Goal: Information Seeking & Learning: Understand process/instructions

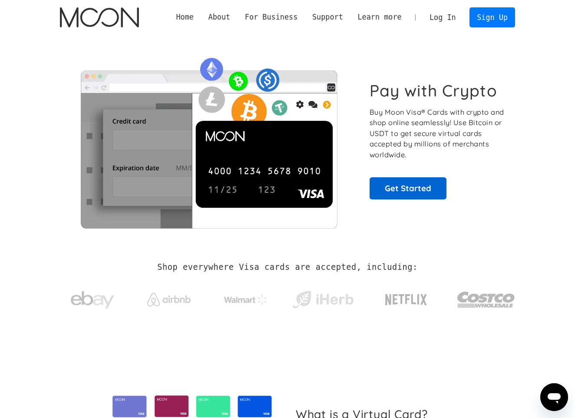
click at [397, 187] on link "Get Started" at bounding box center [408, 188] width 77 height 22
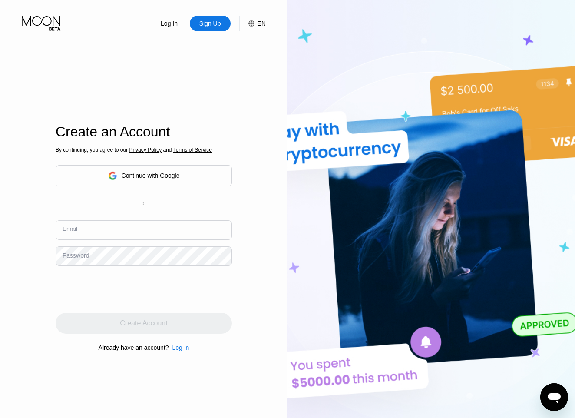
click at [118, 234] on input "text" at bounding box center [144, 230] width 176 height 20
click at [31, 315] on div "Log In Sign Up EN Language English Save Create an Account By continuing, you ag…" at bounding box center [144, 230] width 288 height 460
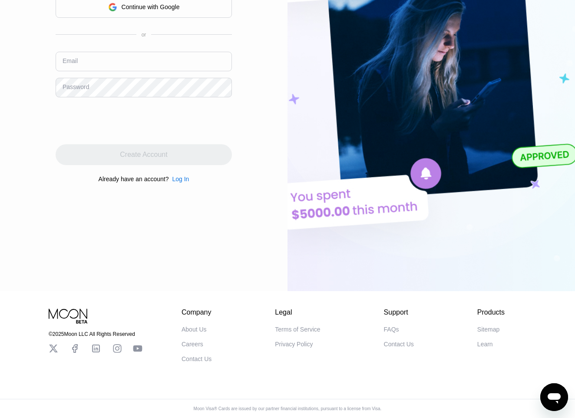
scroll to position [170, 0]
click at [395, 329] on div "FAQs" at bounding box center [391, 329] width 15 height 7
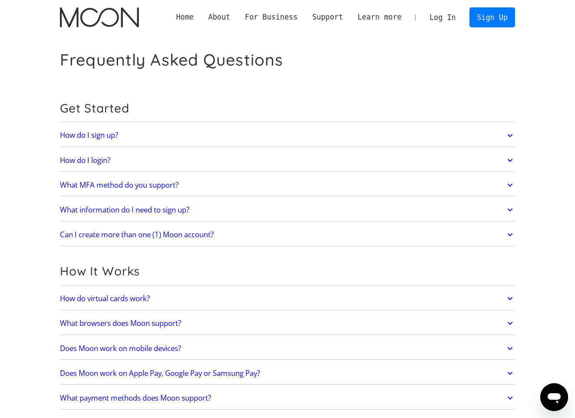
click at [116, 135] on h2 "How do I sign up?" at bounding box center [89, 135] width 58 height 9
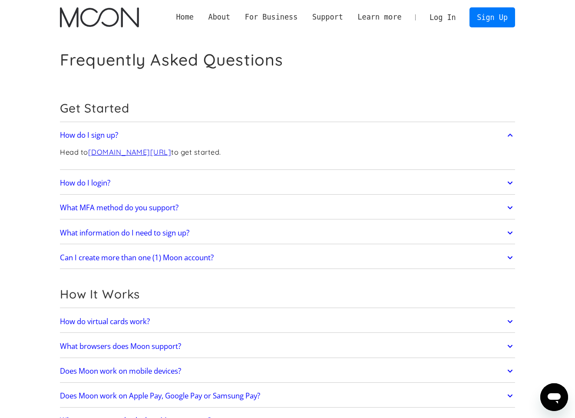
click at [122, 208] on h2 "What MFA method do you support?" at bounding box center [119, 207] width 119 height 9
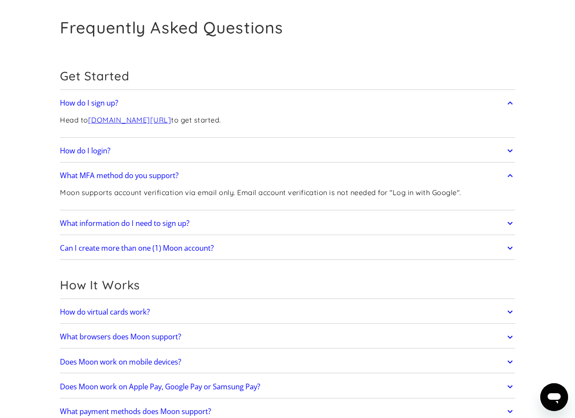
scroll to position [40, 0]
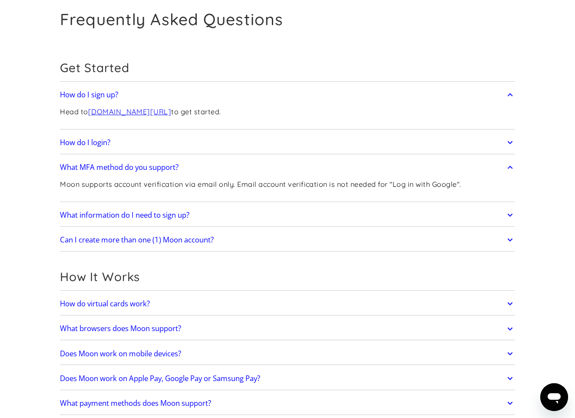
click at [133, 216] on h2 "What information do I need to sign up?" at bounding box center [124, 215] width 129 height 9
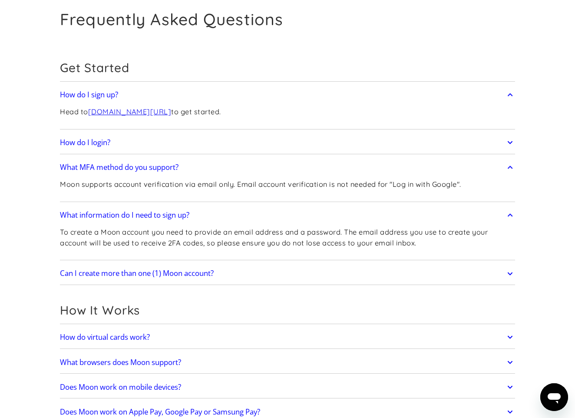
click at [119, 278] on link "Can I create more than one (1) Moon account?" at bounding box center [287, 274] width 455 height 18
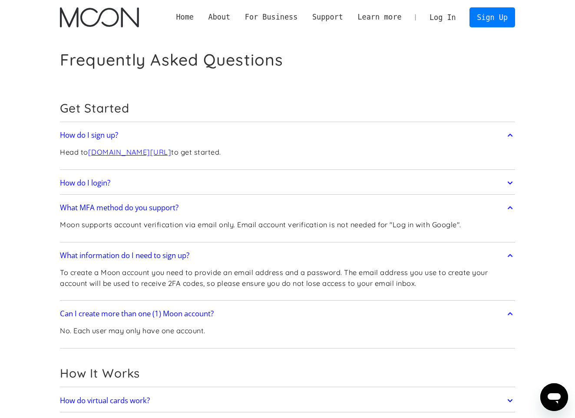
scroll to position [0, 0]
